Goal: Task Accomplishment & Management: Manage account settings

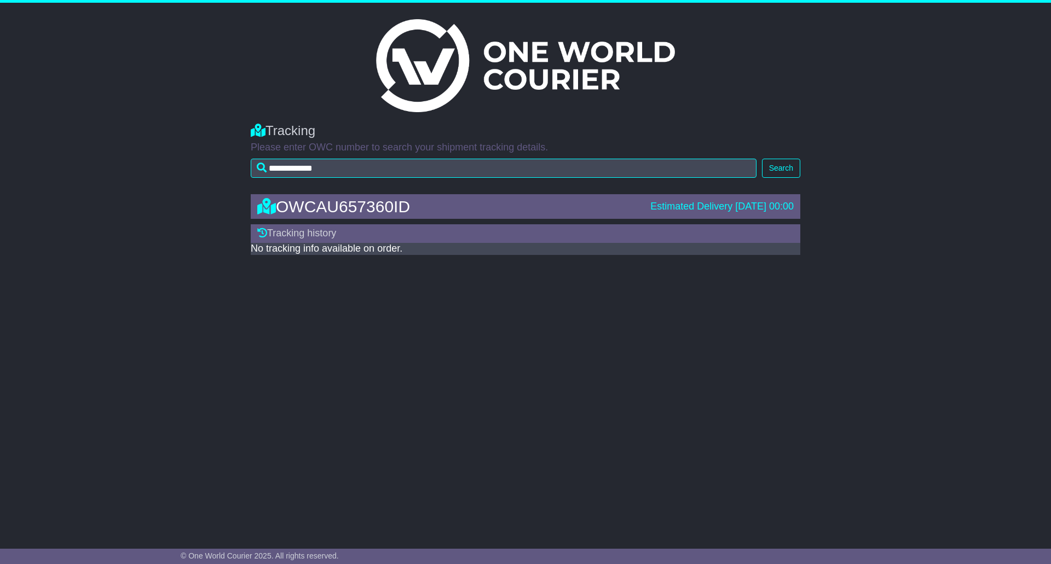
click at [435, 82] on img at bounding box center [525, 65] width 299 height 93
click at [401, 82] on img at bounding box center [525, 65] width 299 height 93
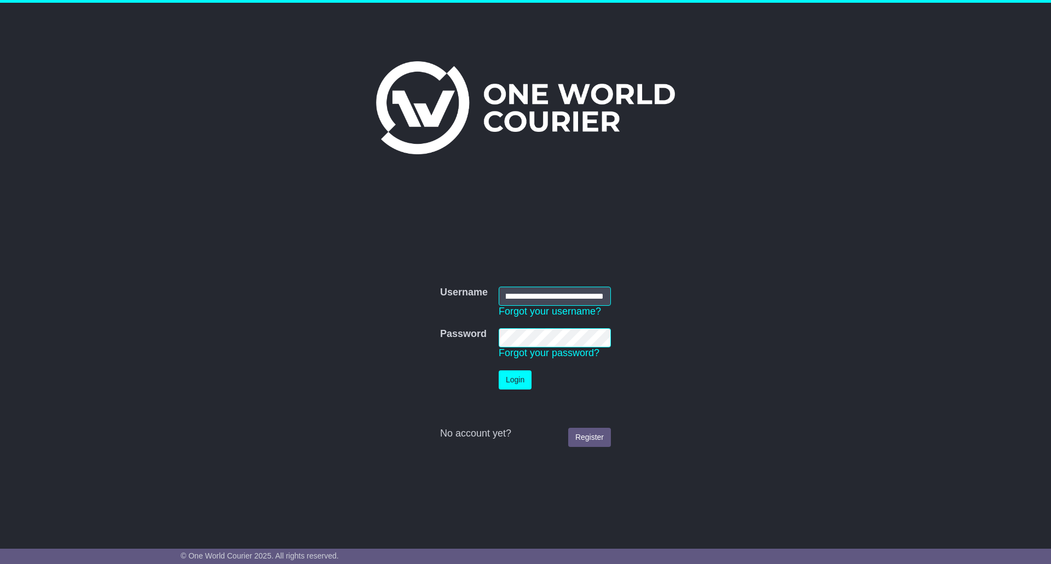
scroll to position [0, 44]
type input "**********"
click at [505, 383] on button "Login" at bounding box center [515, 380] width 33 height 19
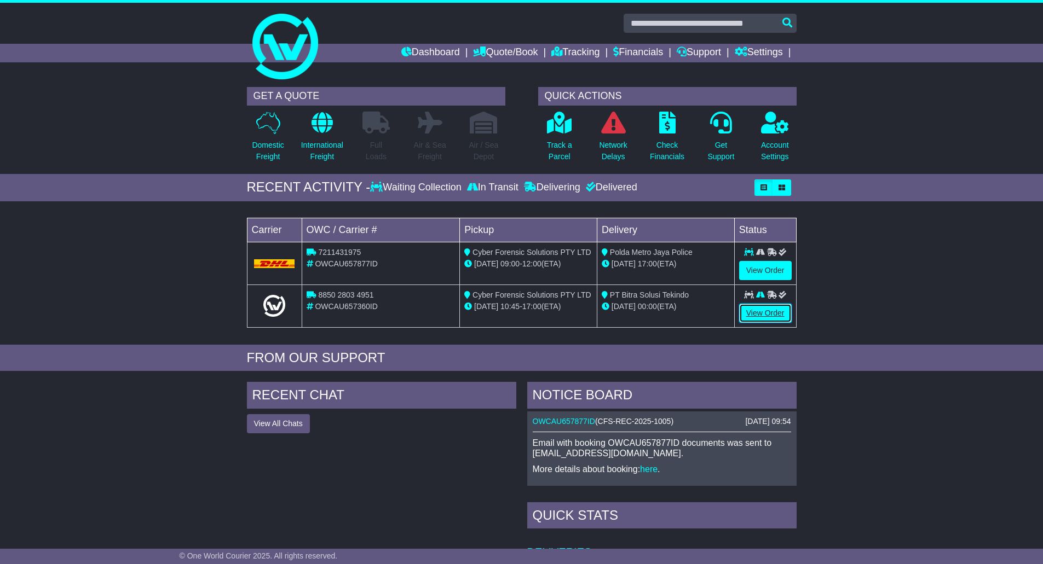
click at [773, 315] on link "View Order" at bounding box center [765, 313] width 53 height 19
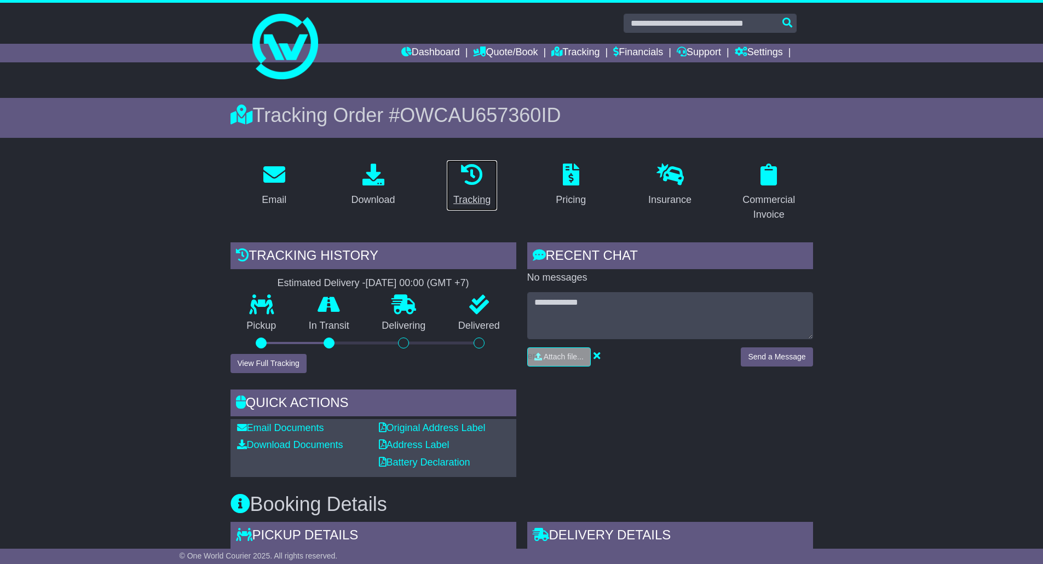
click at [475, 180] on icon at bounding box center [472, 175] width 22 height 22
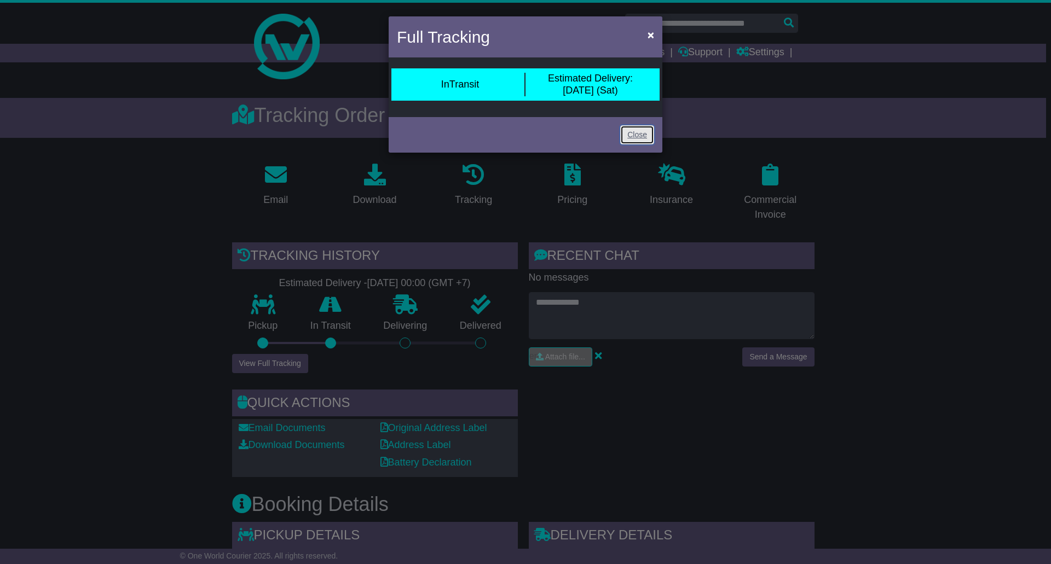
click at [640, 138] on link "Close" at bounding box center [637, 134] width 34 height 19
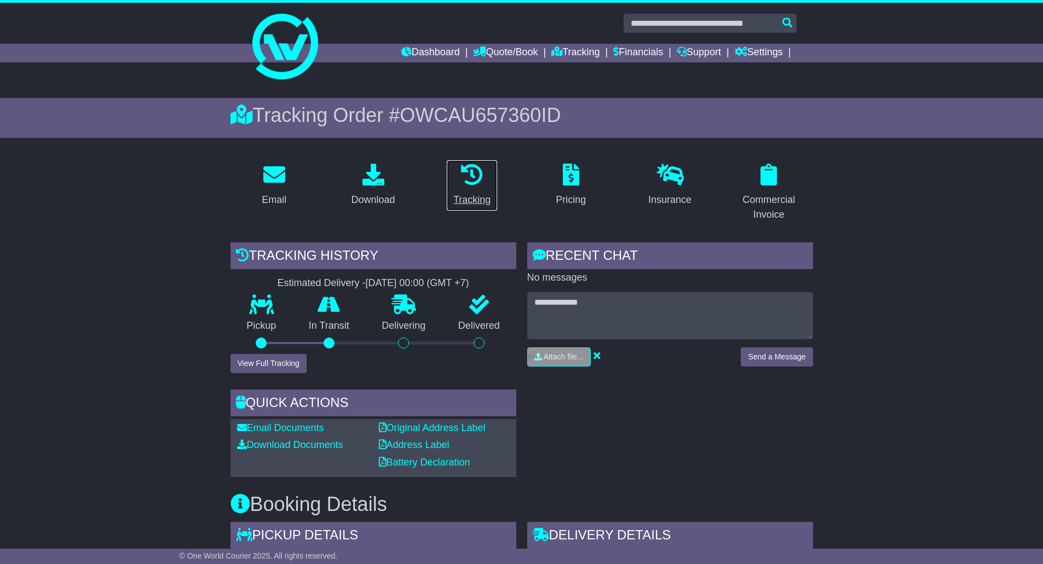
click at [479, 176] on icon at bounding box center [472, 175] width 22 height 22
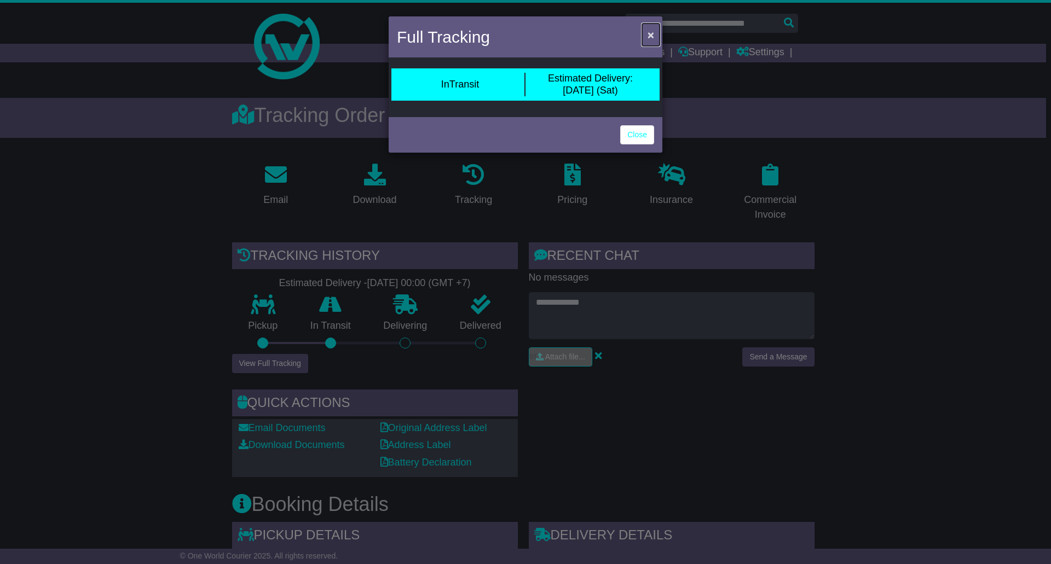
click at [654, 34] on span "×" at bounding box center [651, 34] width 7 height 13
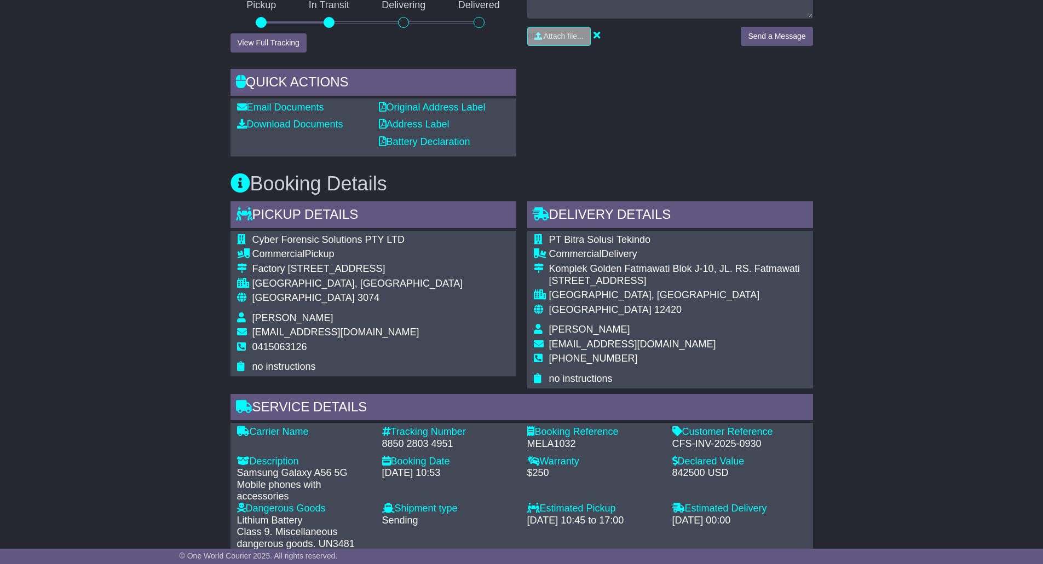
scroll to position [438, 0]
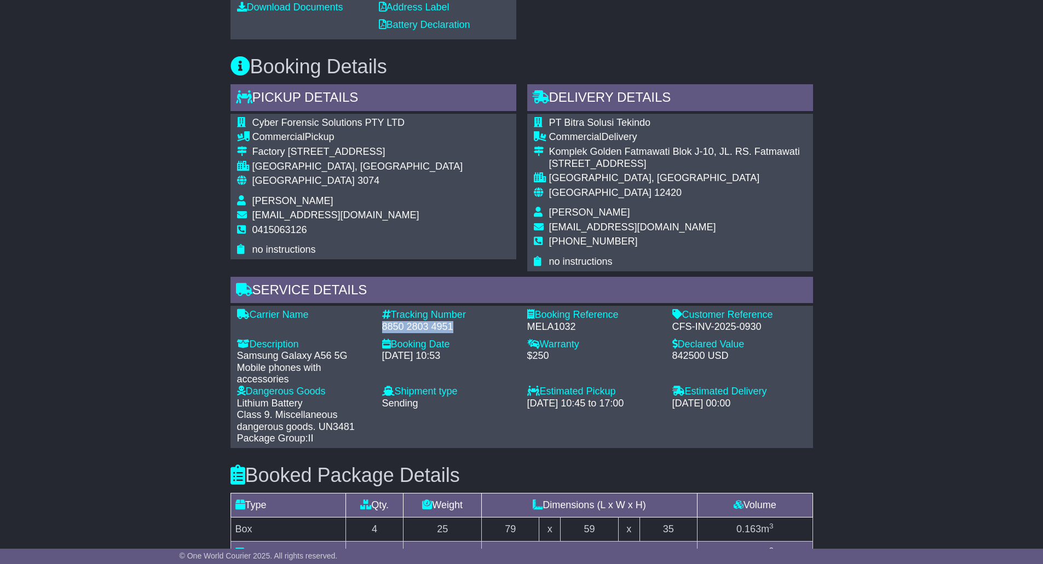
drag, startPoint x: 453, startPoint y: 325, endPoint x: 380, endPoint y: 325, distance: 72.8
click at [380, 325] on div "Tracking Number - 8850 2803 4951" at bounding box center [449, 321] width 145 height 24
copy div "8850 2803 4951"
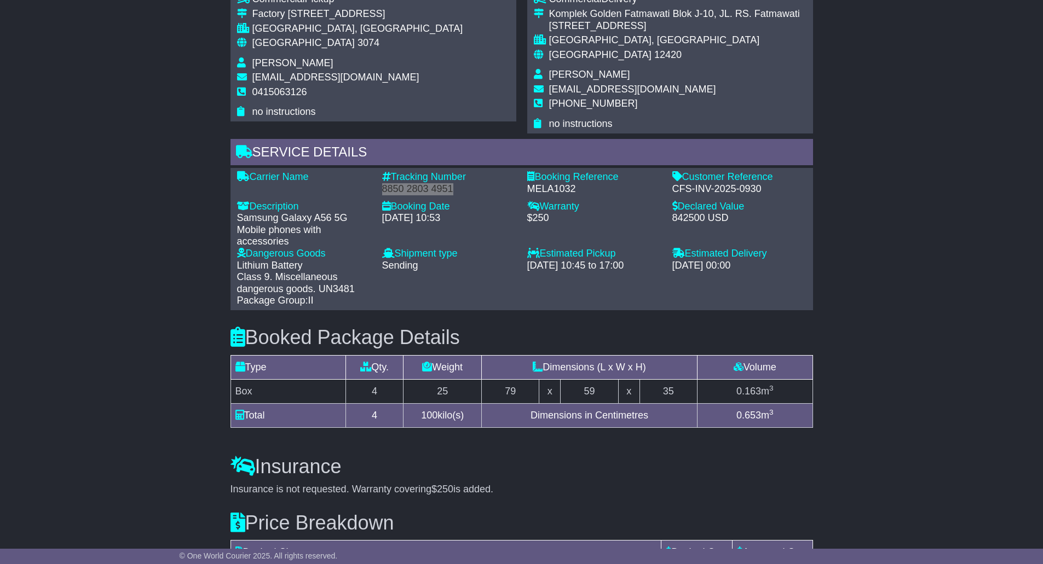
scroll to position [602, 0]
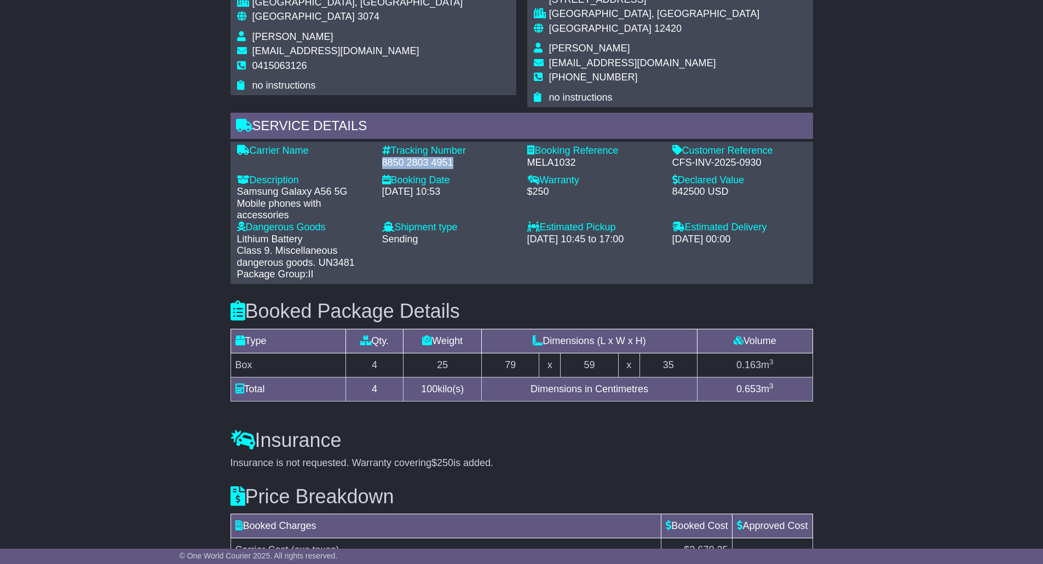
copy div "8850 2803 4951"
click at [390, 274] on div "Shipment type - 3rd Party Sending Receiving" at bounding box center [449, 251] width 145 height 59
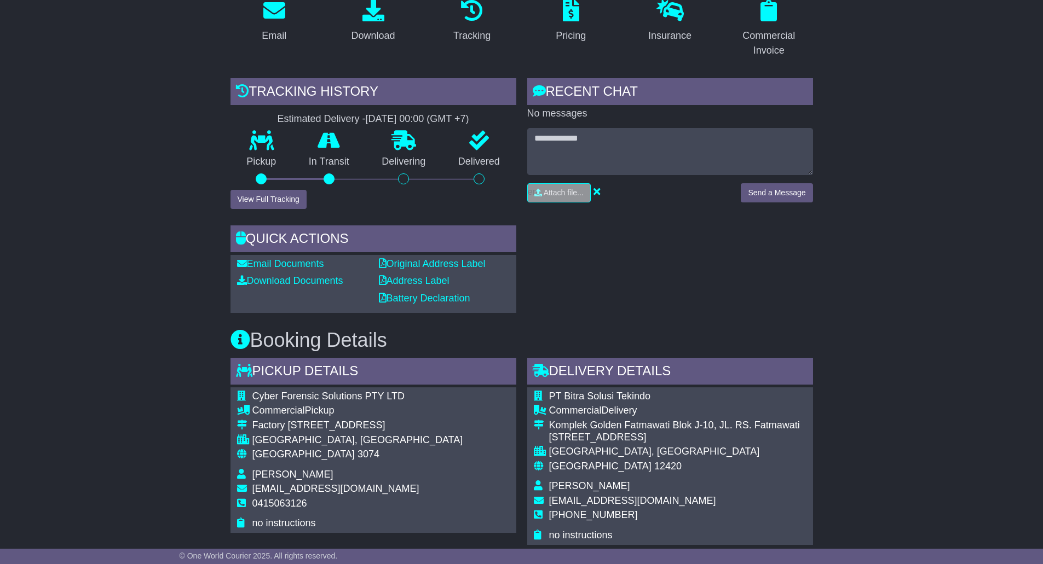
scroll to position [55, 0]
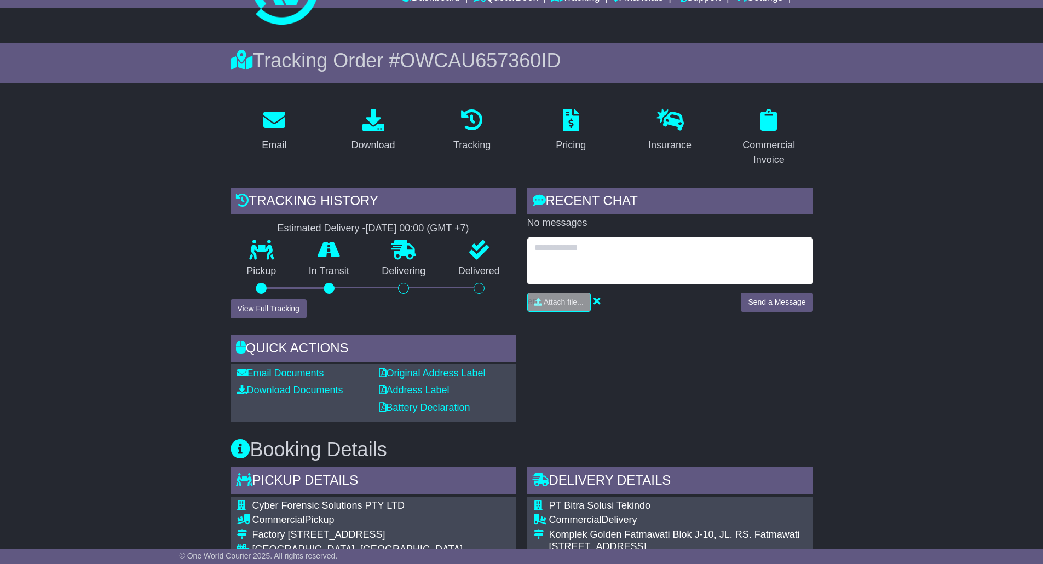
click at [538, 251] on textarea at bounding box center [670, 261] width 286 height 47
type textarea "**********"
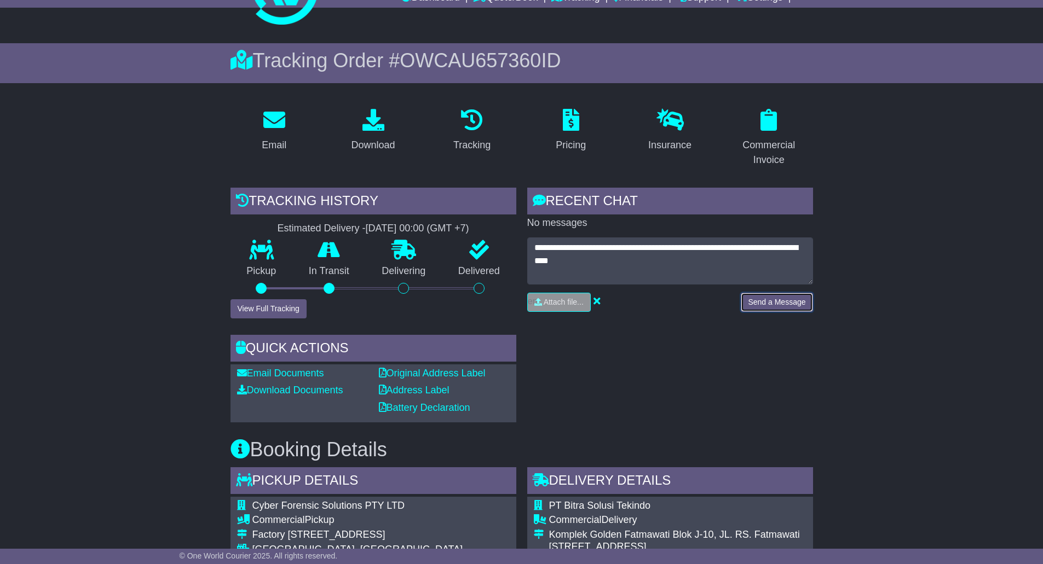
click at [791, 297] on button "Send a Message" at bounding box center [777, 302] width 72 height 19
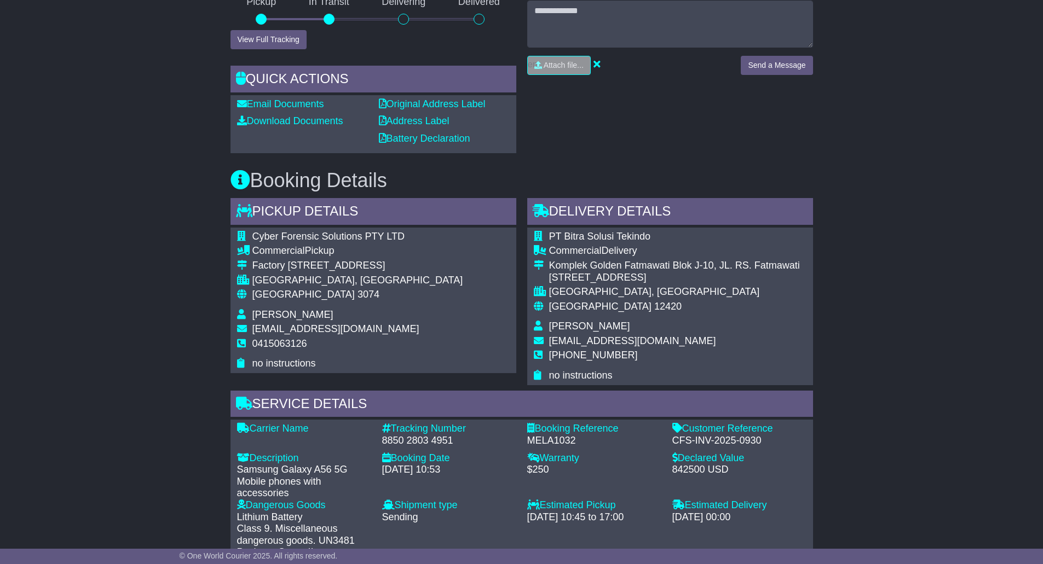
scroll to position [383, 0]
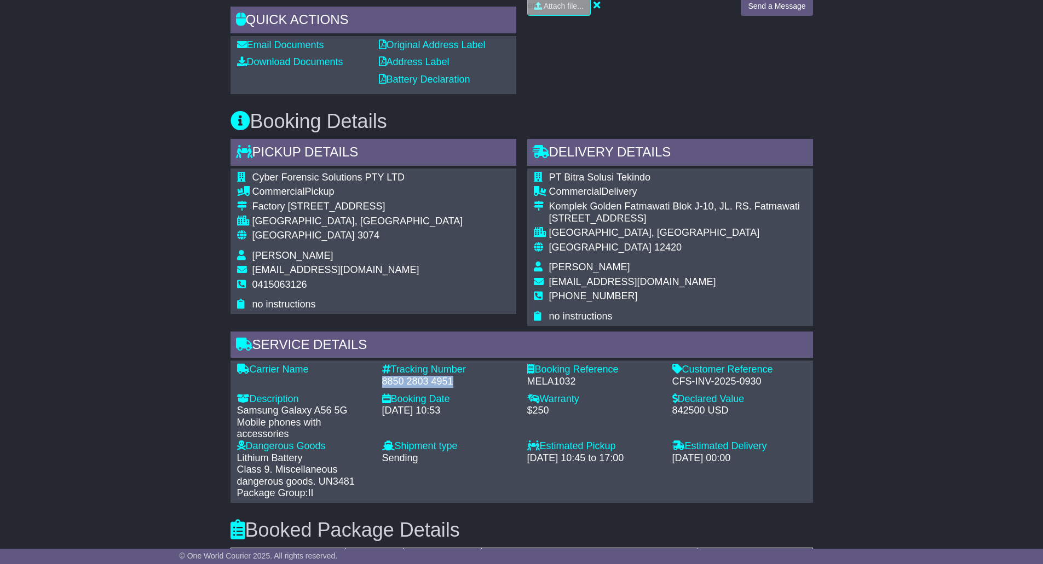
drag, startPoint x: 460, startPoint y: 382, endPoint x: 378, endPoint y: 380, distance: 81.6
click at [378, 380] on div "Tracking Number - 8850 2803 4951" at bounding box center [449, 376] width 145 height 24
copy div "8850 2803 4951"
